Goal: Check status: Check status

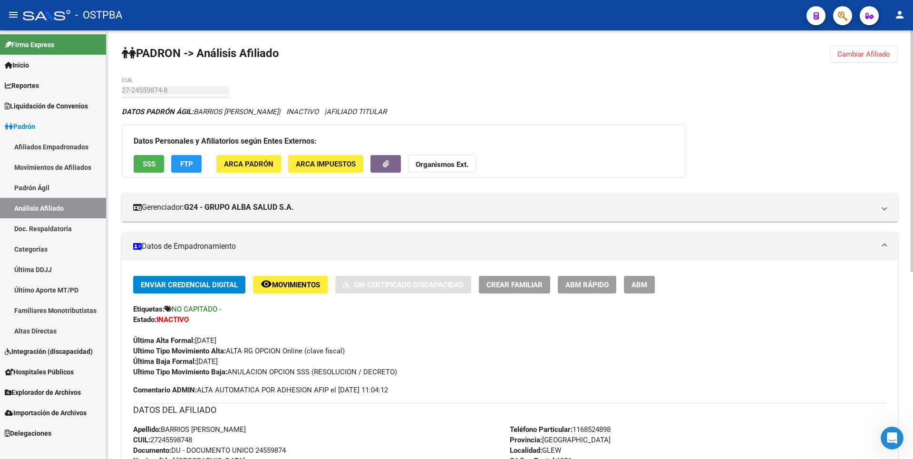
click at [884, 58] on span "Cambiar Afiliado" at bounding box center [863, 54] width 53 height 9
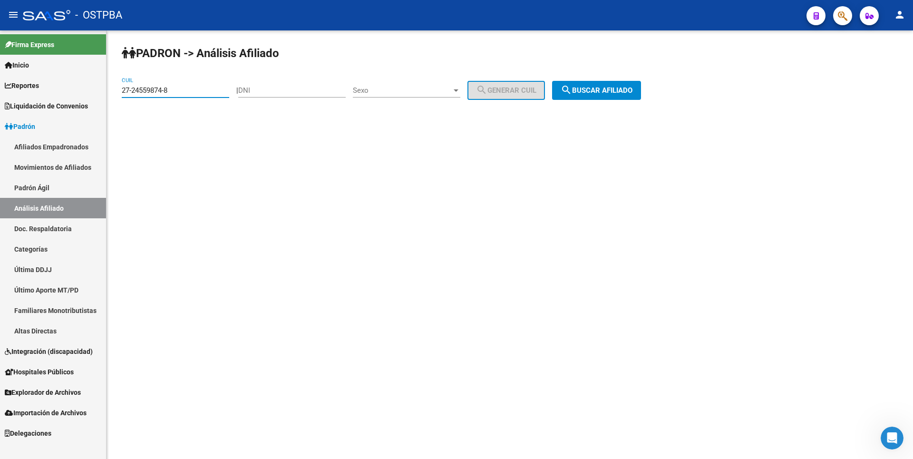
drag, startPoint x: 179, startPoint y: 90, endPoint x: 0, endPoint y: 106, distance: 179.4
click at [0, 106] on mat-sidenav-container "Firma Express Inicio Calendario SSS Instructivos Contacto OS Reportes Tablero d…" at bounding box center [456, 244] width 913 height 428
type input "27-38585587-2"
click at [603, 94] on span "search Buscar afiliado" at bounding box center [597, 90] width 72 height 9
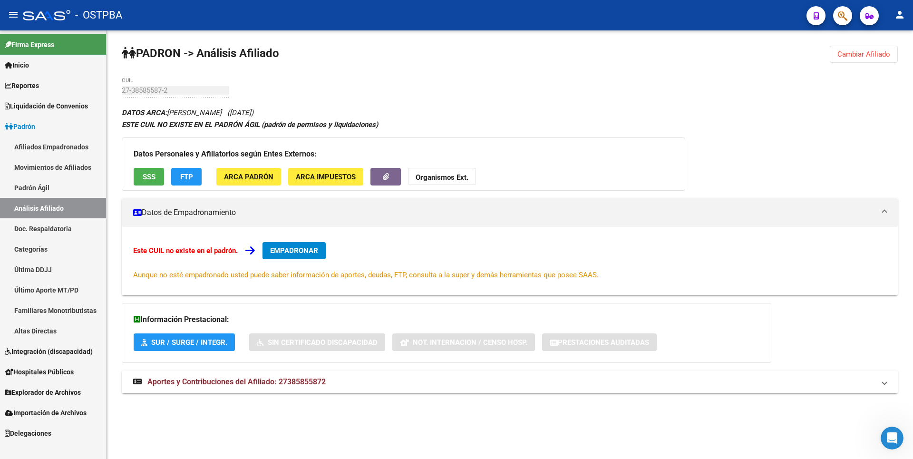
click at [182, 183] on button "FTP" at bounding box center [186, 177] width 30 height 18
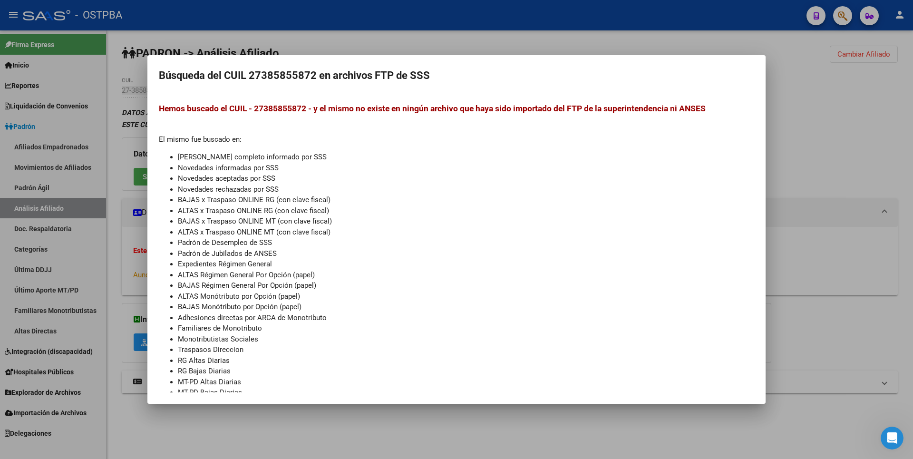
click at [856, 184] on div at bounding box center [456, 229] width 913 height 459
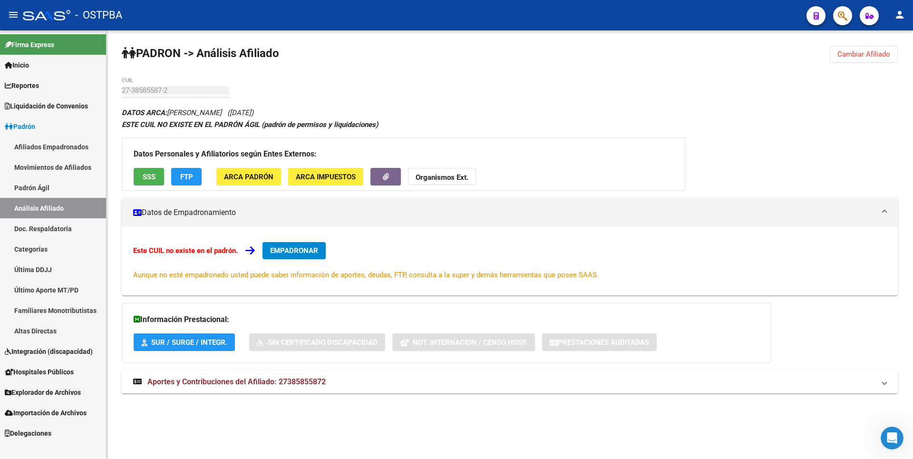
click at [303, 375] on mat-expansion-panel-header "Aportes y Contribuciones del Afiliado: 27385855872" at bounding box center [510, 381] width 776 height 23
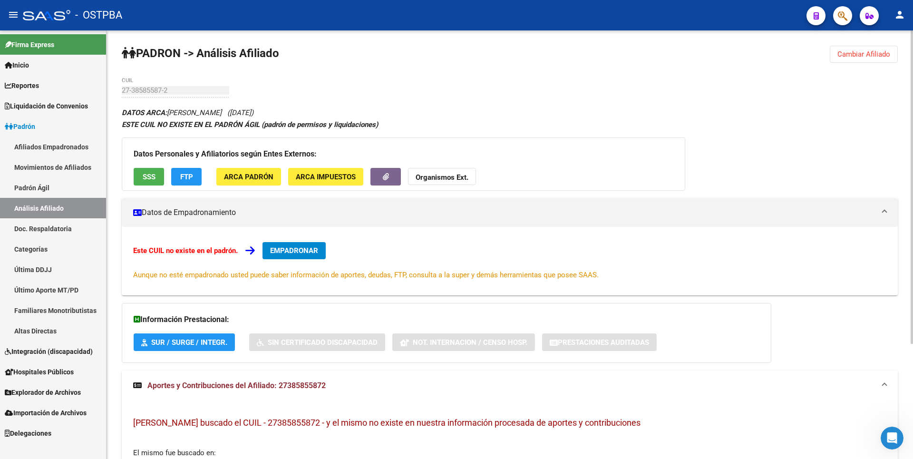
click at [144, 175] on span "SSS" at bounding box center [149, 177] width 13 height 9
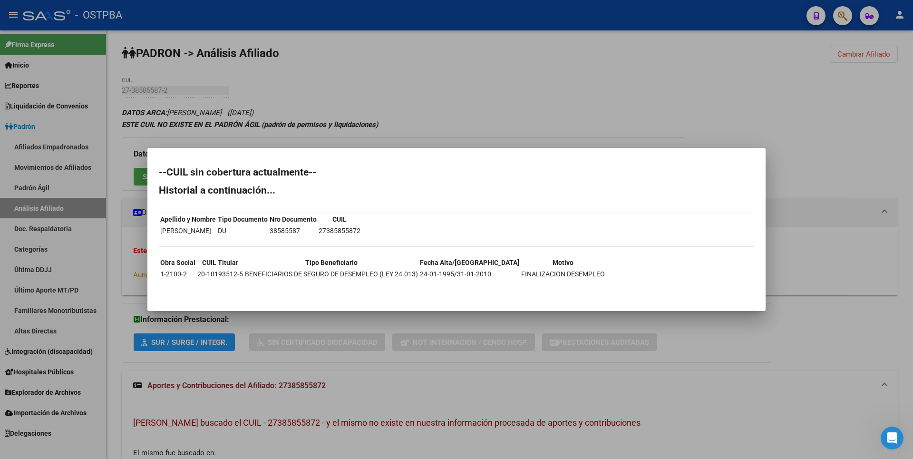
click at [445, 61] on div at bounding box center [456, 229] width 913 height 459
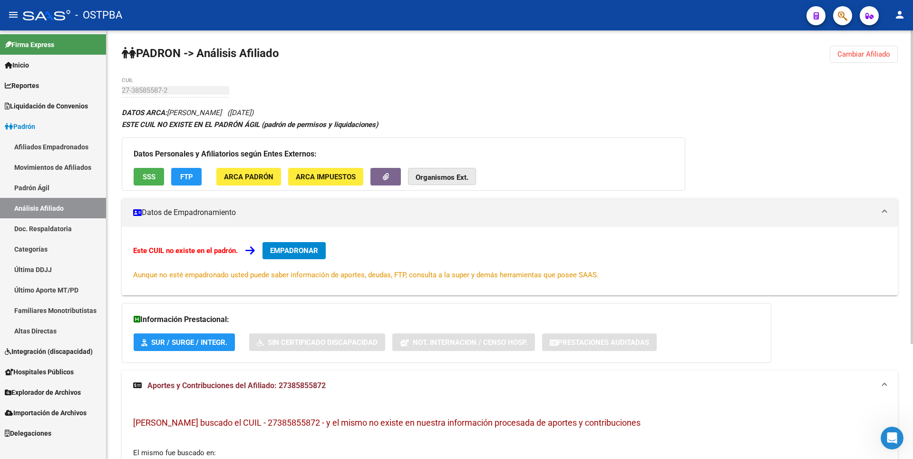
click at [454, 180] on strong "Organismos Ext." at bounding box center [442, 177] width 53 height 9
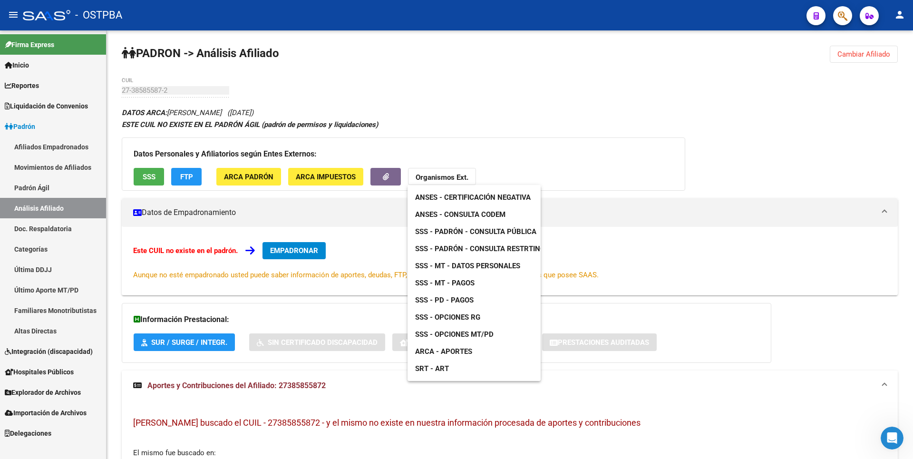
click at [478, 263] on span "SSS - MT - Datos Personales" at bounding box center [467, 266] width 105 height 9
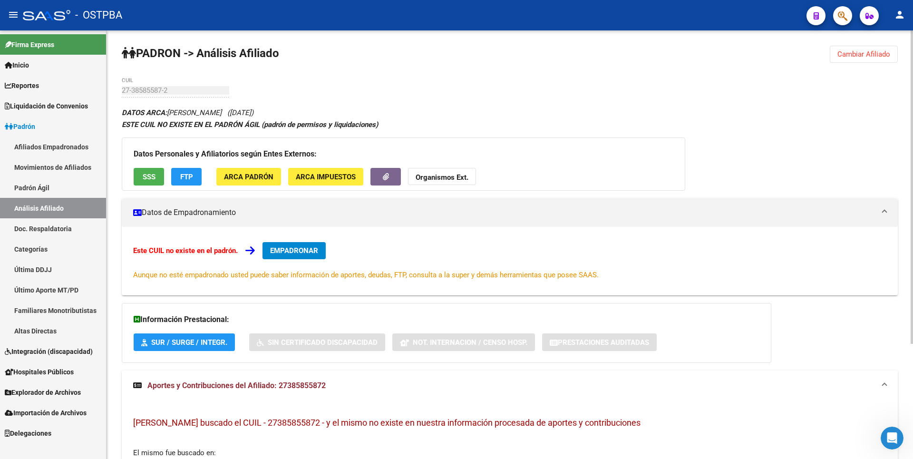
drag, startPoint x: 280, startPoint y: 384, endPoint x: 346, endPoint y: 384, distance: 66.1
click at [346, 384] on mat-panel-title "Aportes y Contribuciones del Afiliado: 27385855872" at bounding box center [504, 385] width 742 height 10
copy span "27385855872"
